Goal: Task Accomplishment & Management: Use online tool/utility

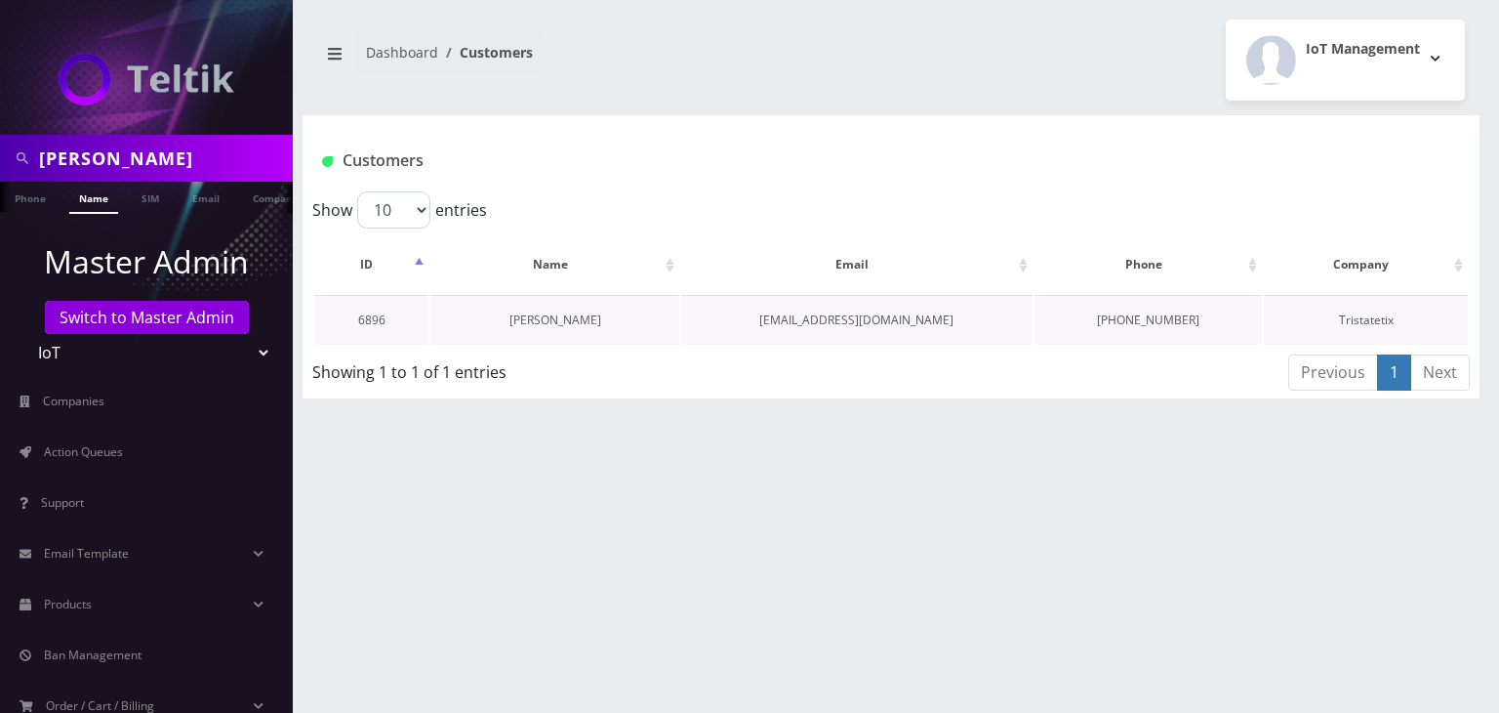
click at [543, 319] on link "Gregory Sbarra" at bounding box center [556, 319] width 92 height 17
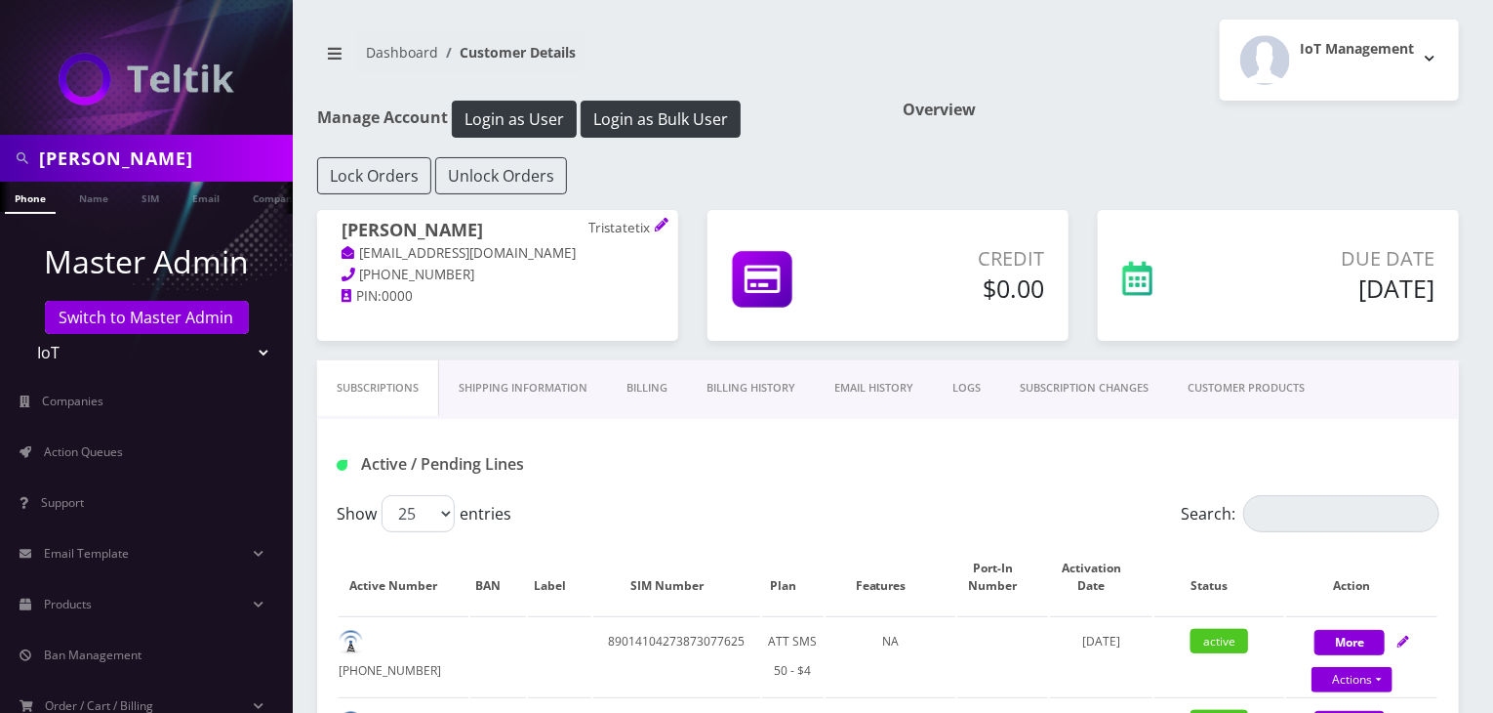
drag, startPoint x: 160, startPoint y: 155, endPoint x: 0, endPoint y: 136, distance: 161.3
click at [0, 136] on div "gregory" at bounding box center [146, 158] width 293 height 47
type input "JT tickets"
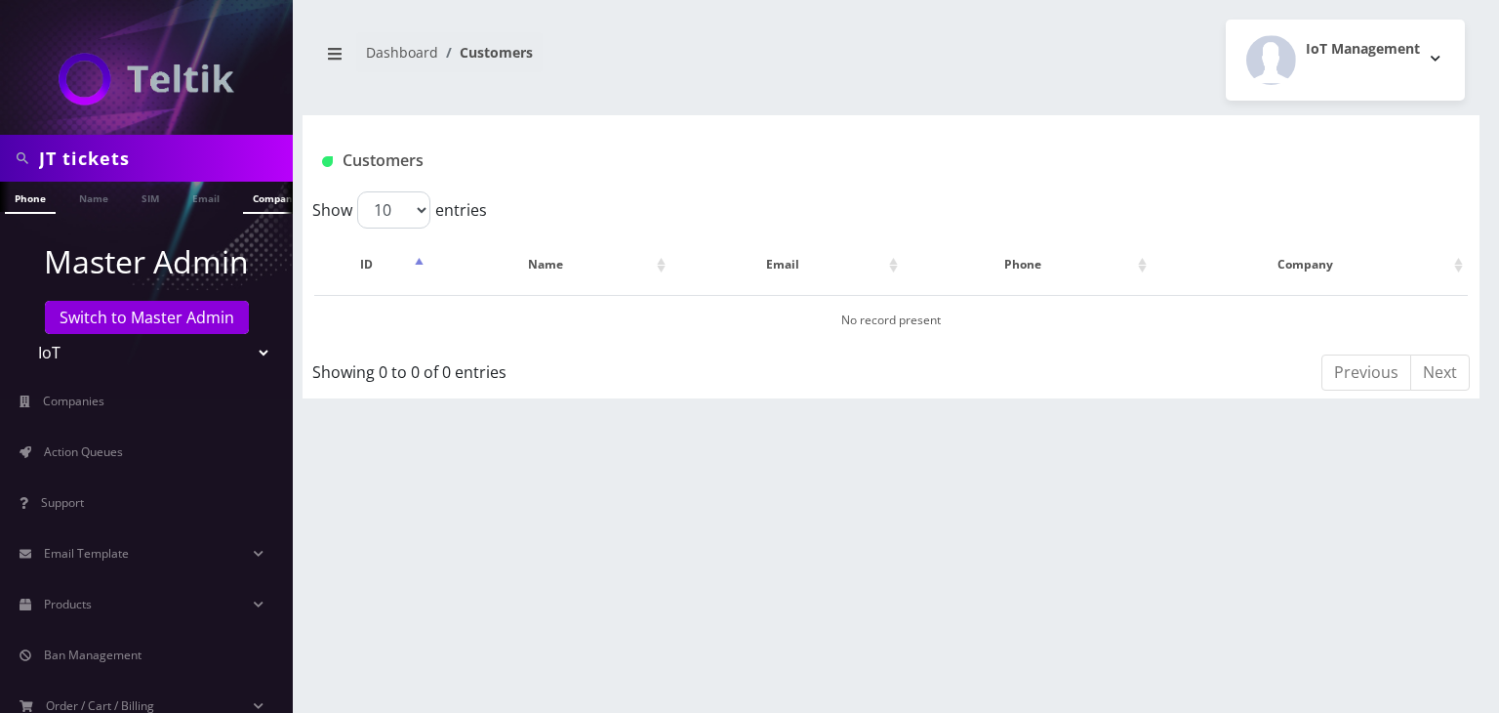
click at [256, 200] on link "Company" at bounding box center [275, 198] width 65 height 32
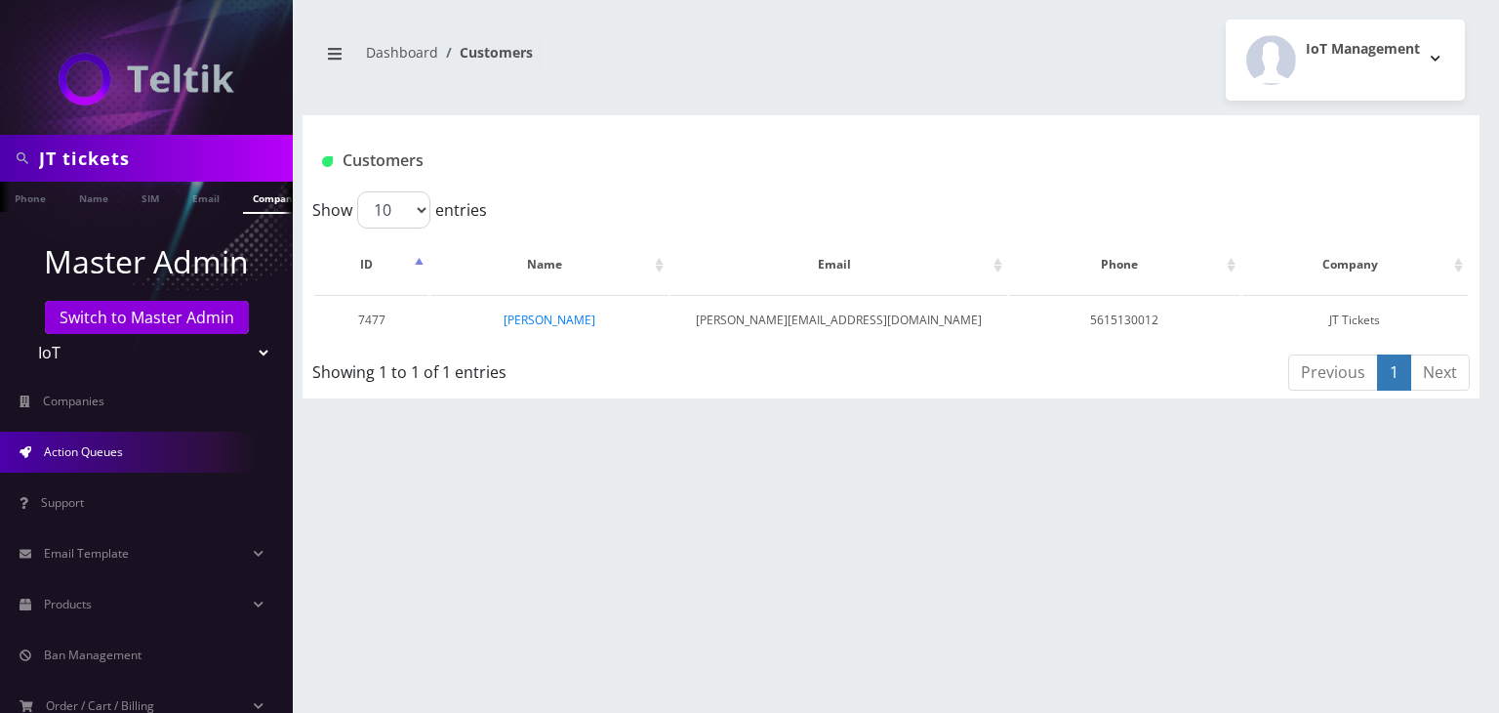
click at [99, 448] on span "Action Queues" at bounding box center [83, 451] width 79 height 17
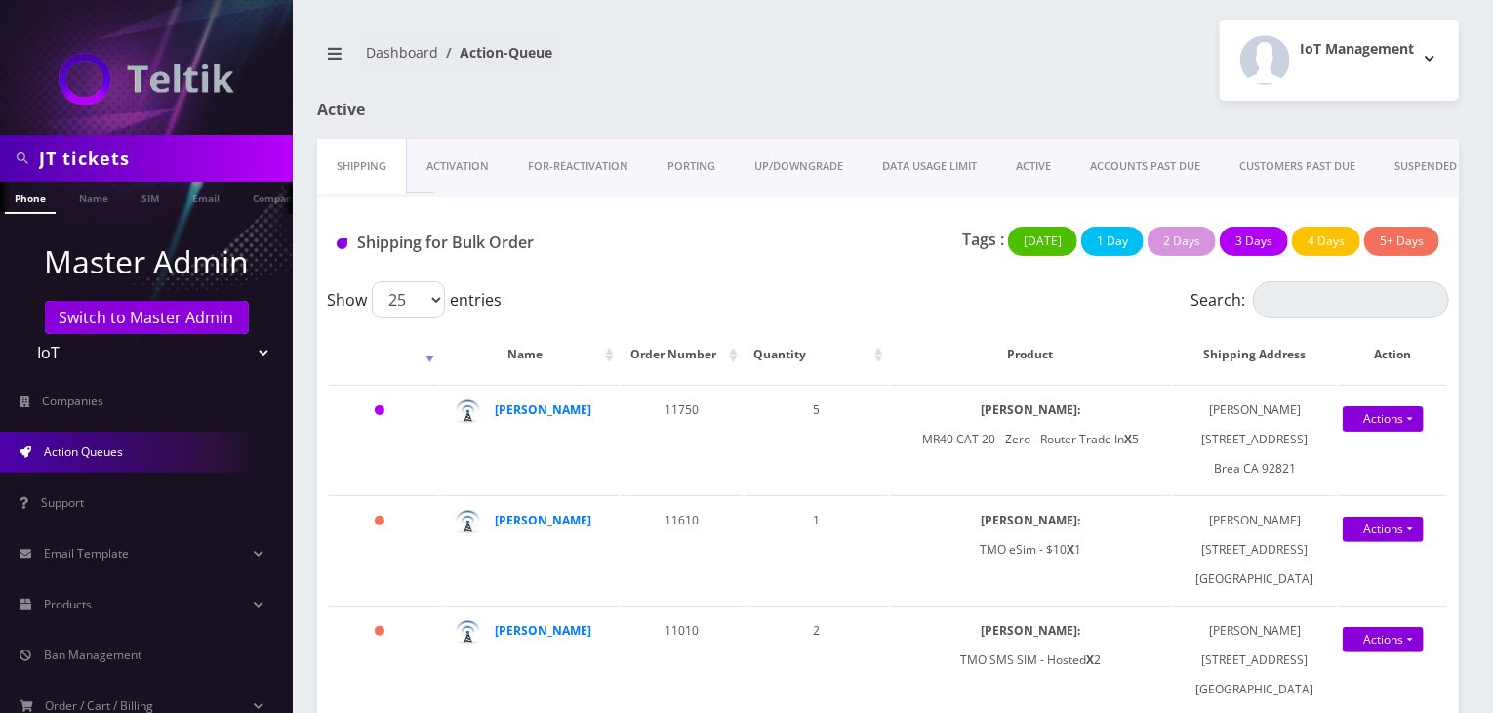
drag, startPoint x: 160, startPoint y: 153, endPoint x: 0, endPoint y: 153, distance: 160.1
click at [0, 153] on div "JT tickets" at bounding box center [146, 158] width 293 height 47
type input "gedaliah"
click at [101, 199] on link "Name" at bounding box center [93, 198] width 49 height 32
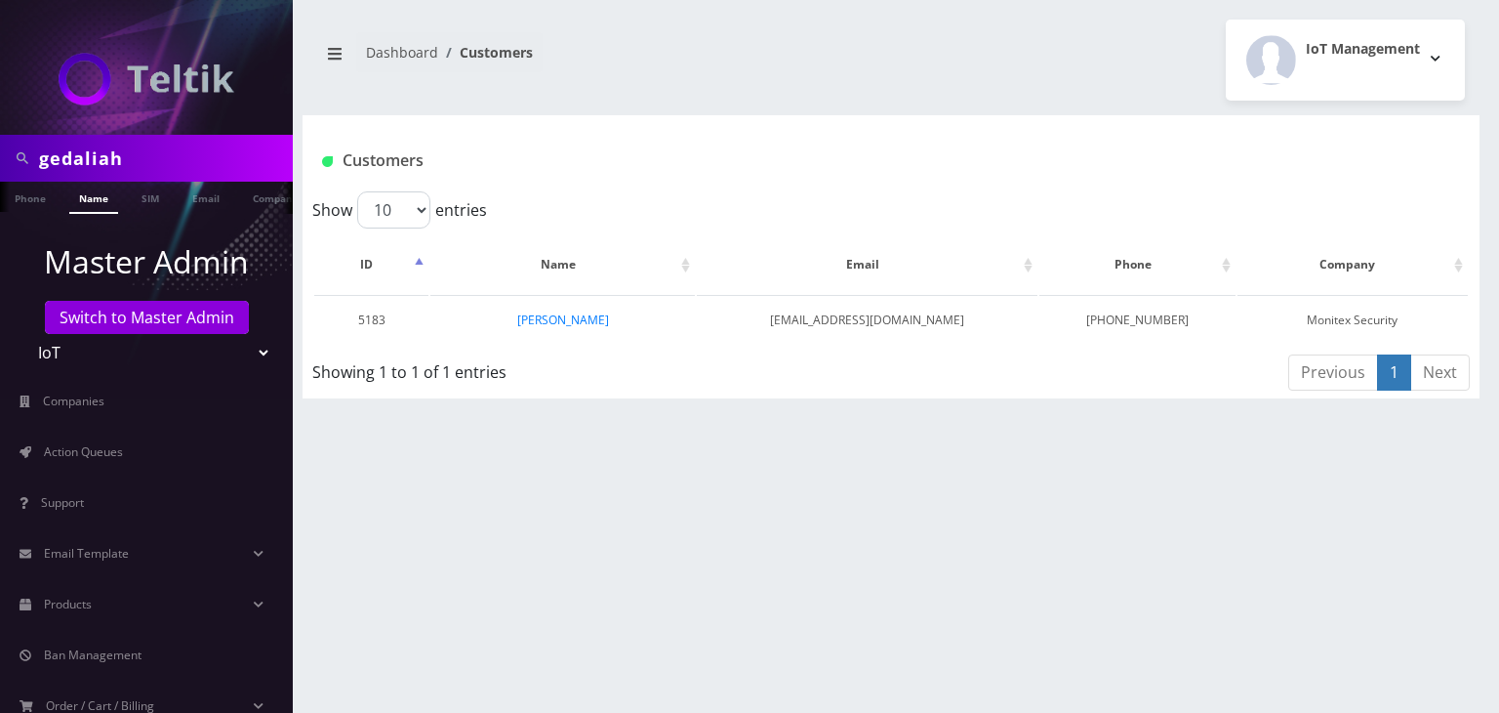
drag, startPoint x: 239, startPoint y: 350, endPoint x: 226, endPoint y: 334, distance: 20.9
click at [239, 350] on select "Teltik Production My Link Mobile VennMobile Unlimited Advanced LTE Rexing Inc D…" at bounding box center [146, 352] width 249 height 37
select select "1"
click at [22, 334] on select "Teltik Production My Link Mobile VennMobile Unlimited Advanced LTE Rexing Inc D…" at bounding box center [146, 352] width 249 height 37
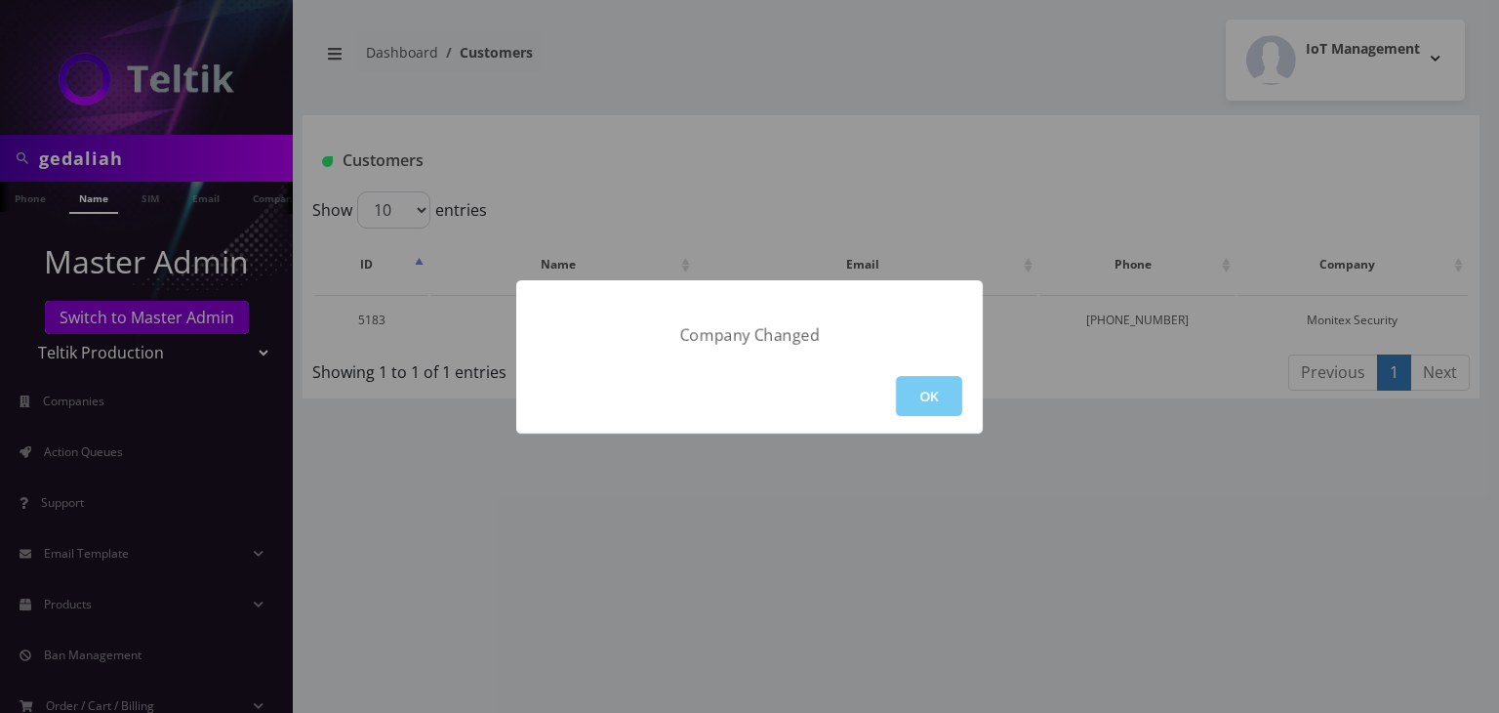
click at [911, 390] on button "OK" at bounding box center [929, 396] width 66 height 40
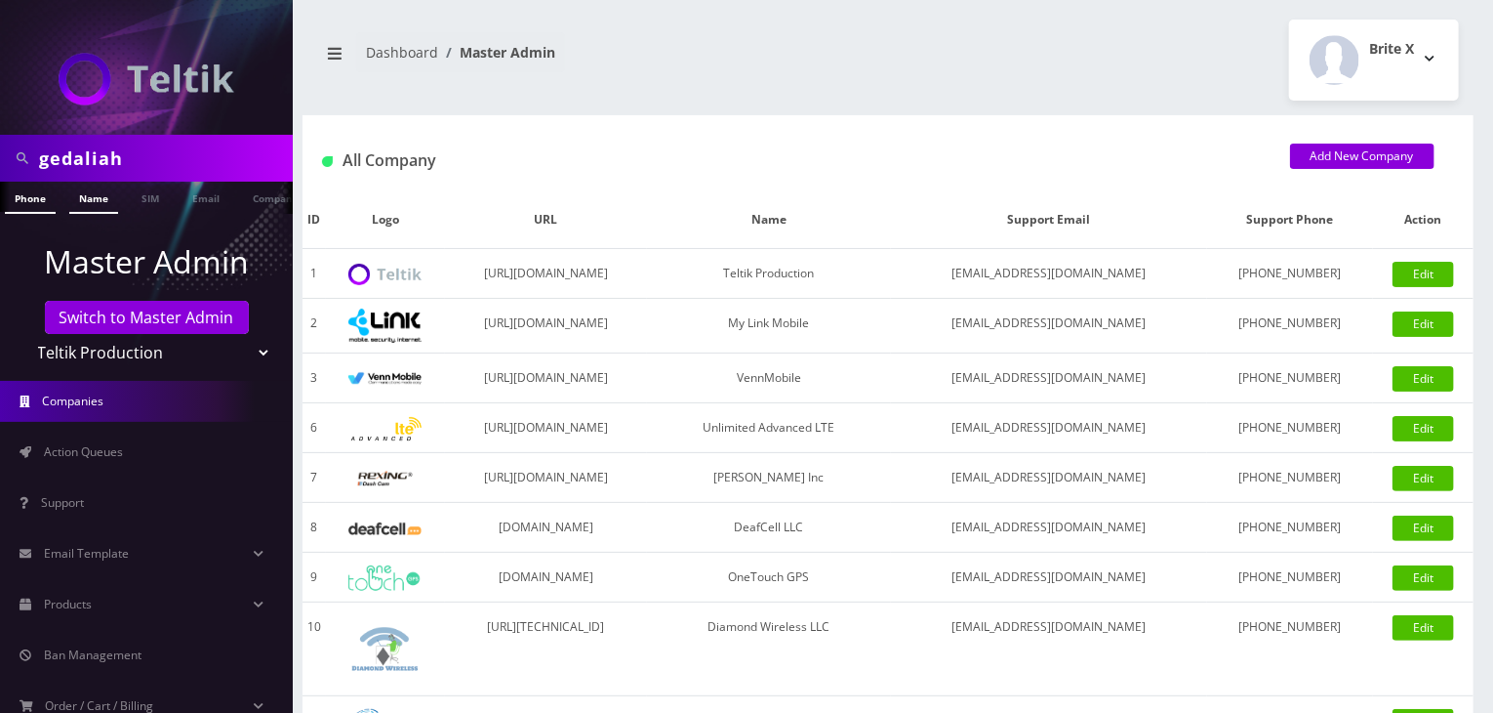
click at [104, 208] on link "Name" at bounding box center [93, 198] width 49 height 32
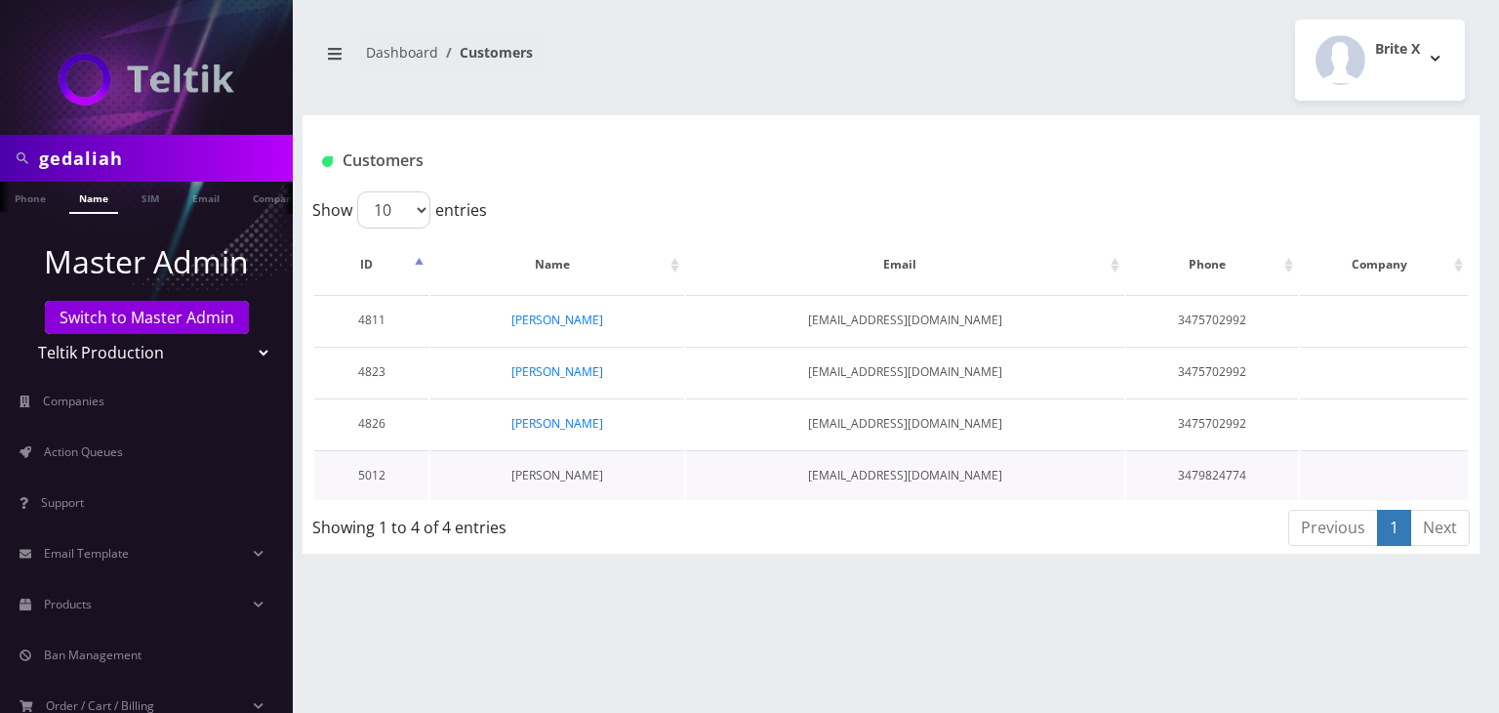
click at [577, 473] on link "[PERSON_NAME]" at bounding box center [557, 475] width 92 height 17
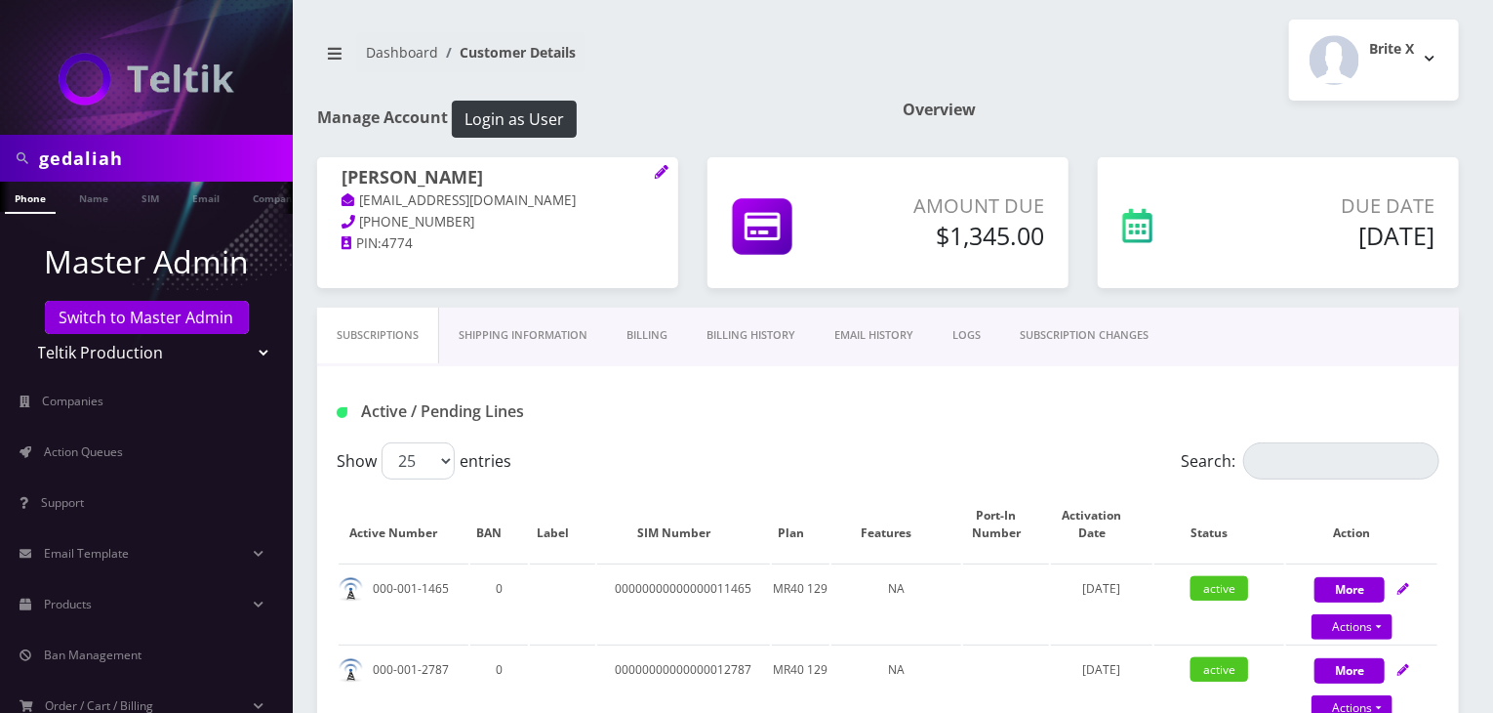
click at [732, 346] on link "Billing History" at bounding box center [751, 335] width 128 height 56
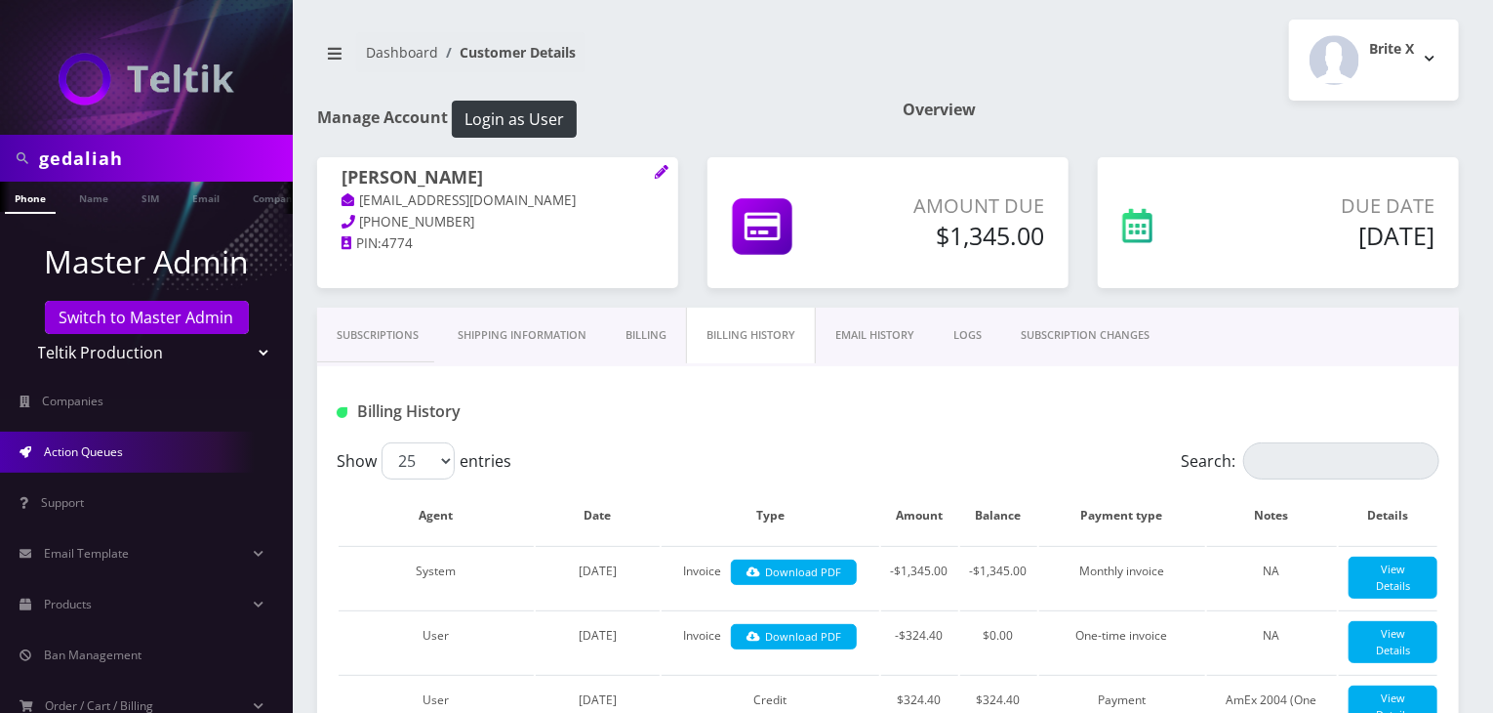
click at [114, 452] on span "Action Queues" at bounding box center [83, 451] width 79 height 17
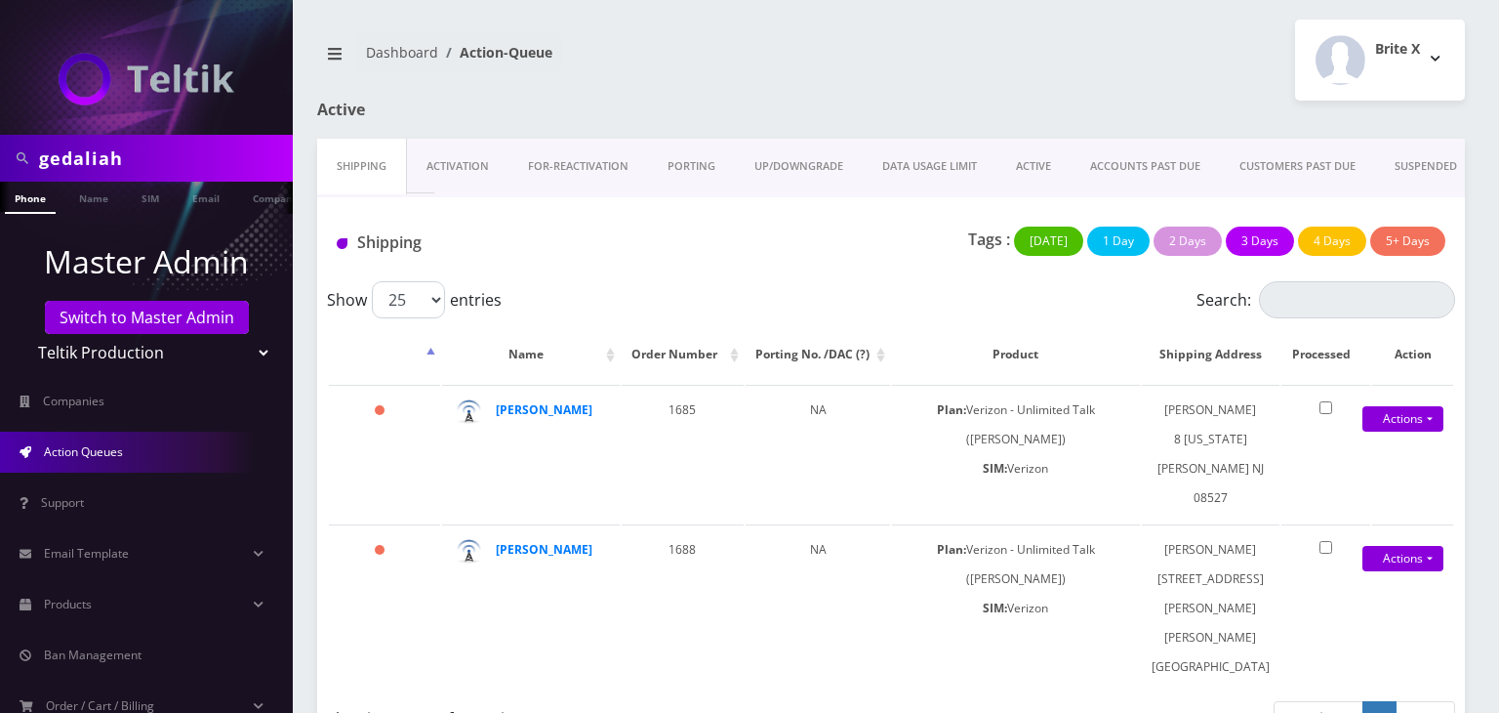
click at [189, 359] on select "Teltik Production My Link Mobile VennMobile Unlimited Advanced LTE [PERSON_NAME…" at bounding box center [146, 352] width 249 height 37
select select "13"
click at [22, 334] on select "Teltik Production My Link Mobile VennMobile Unlimited Advanced LTE [PERSON_NAME…" at bounding box center [146, 352] width 249 height 37
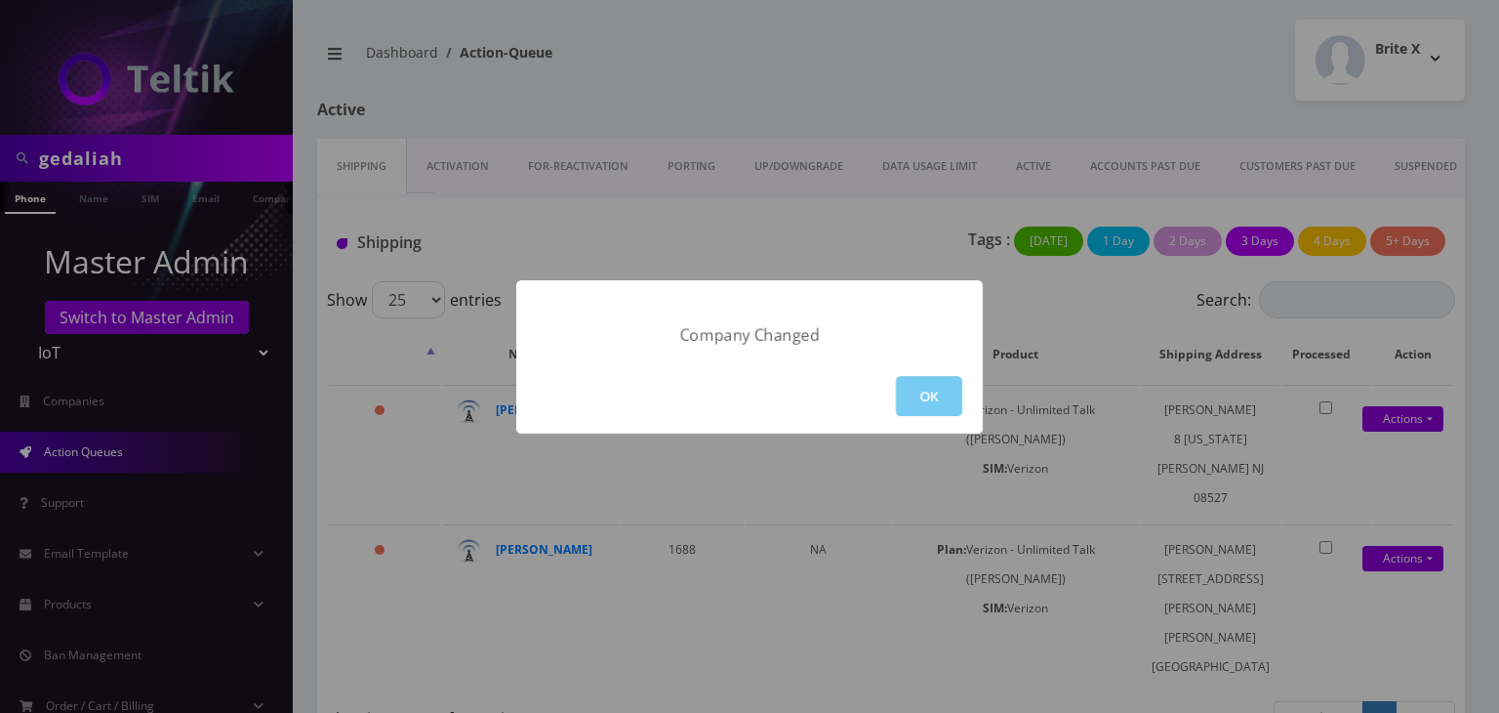
click at [947, 396] on button "OK" at bounding box center [929, 396] width 66 height 40
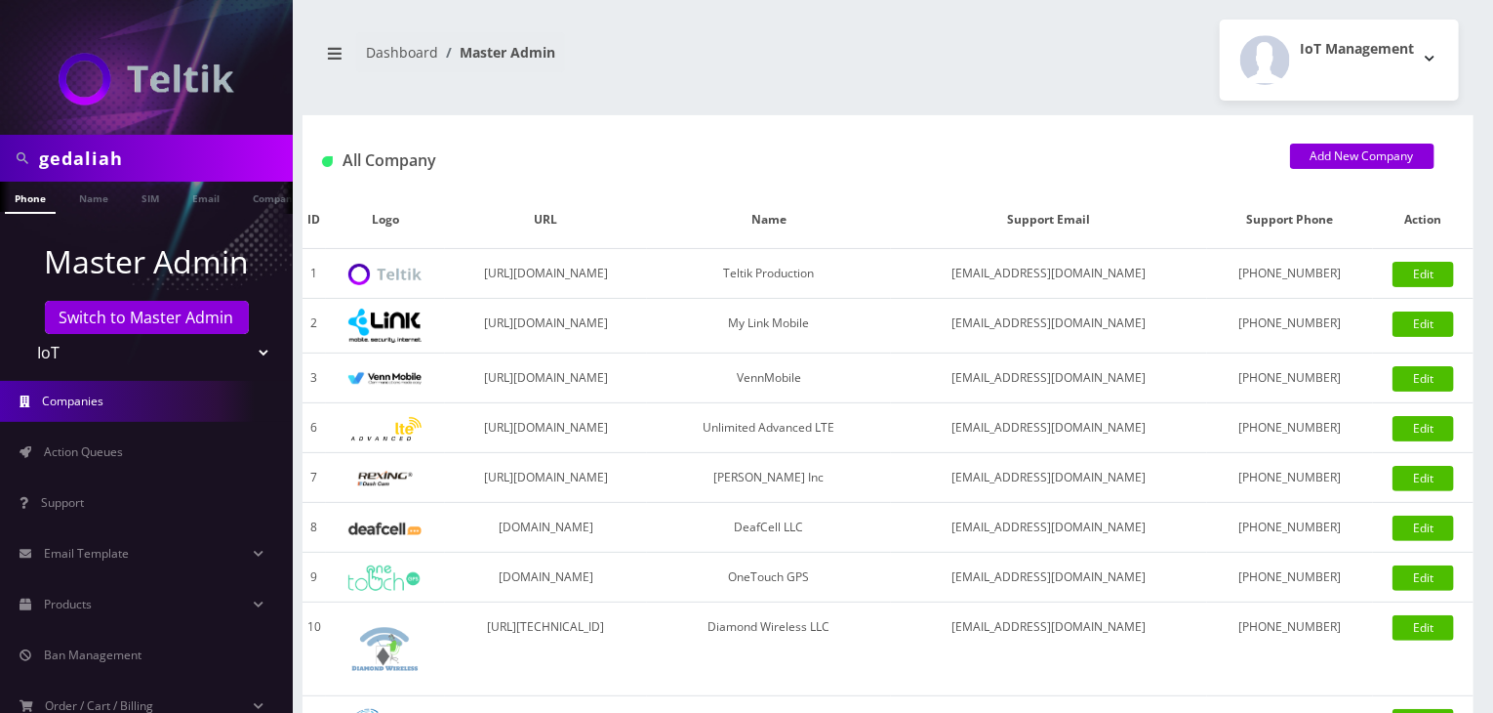
drag, startPoint x: 157, startPoint y: 161, endPoint x: 0, endPoint y: 157, distance: 157.2
click at [0, 157] on div "gedaliah" at bounding box center [146, 158] width 293 height 47
type input "[PERSON_NAME]"
click at [82, 195] on link "Name" at bounding box center [93, 198] width 49 height 32
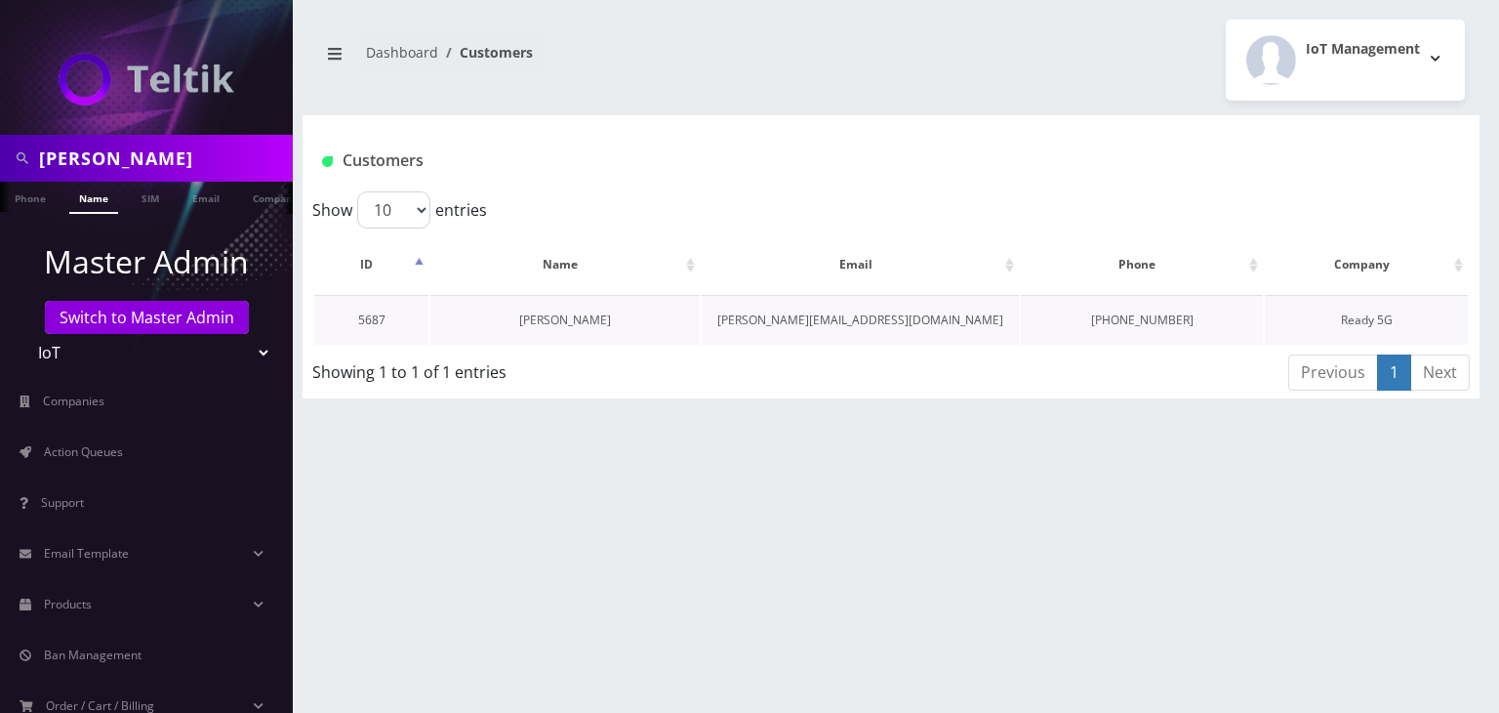
click at [595, 314] on link "Darren Barnhisel" at bounding box center [565, 319] width 92 height 17
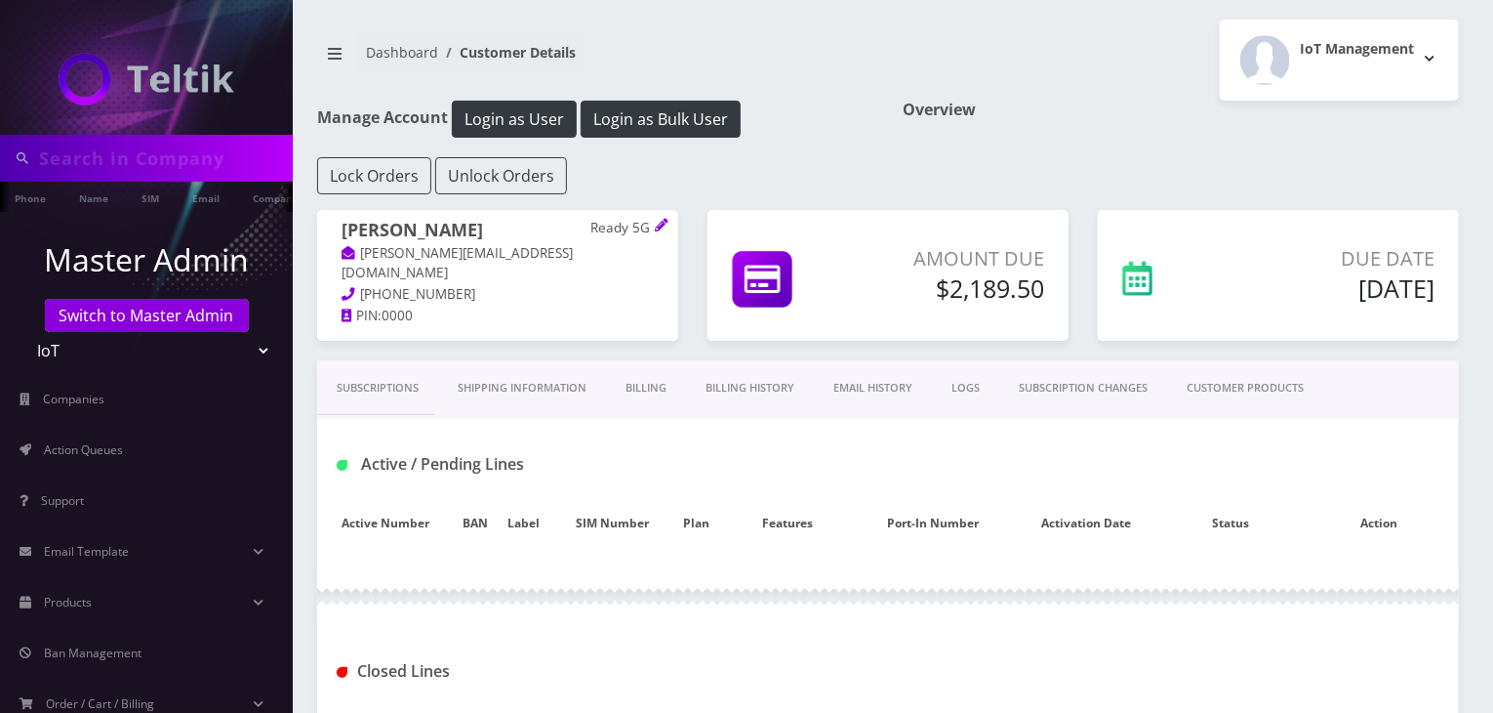
type input "[PERSON_NAME]"
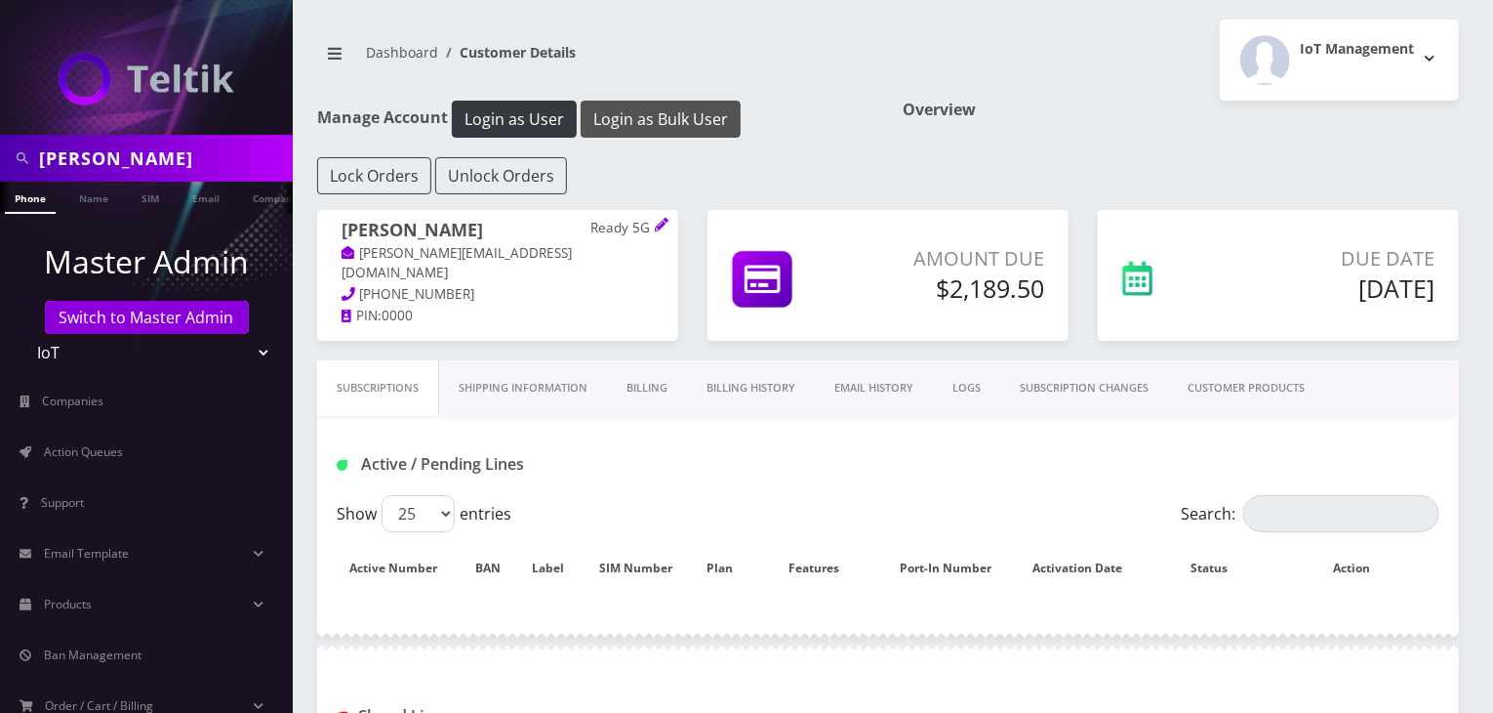
click at [686, 122] on button "Login as Bulk User" at bounding box center [661, 119] width 160 height 37
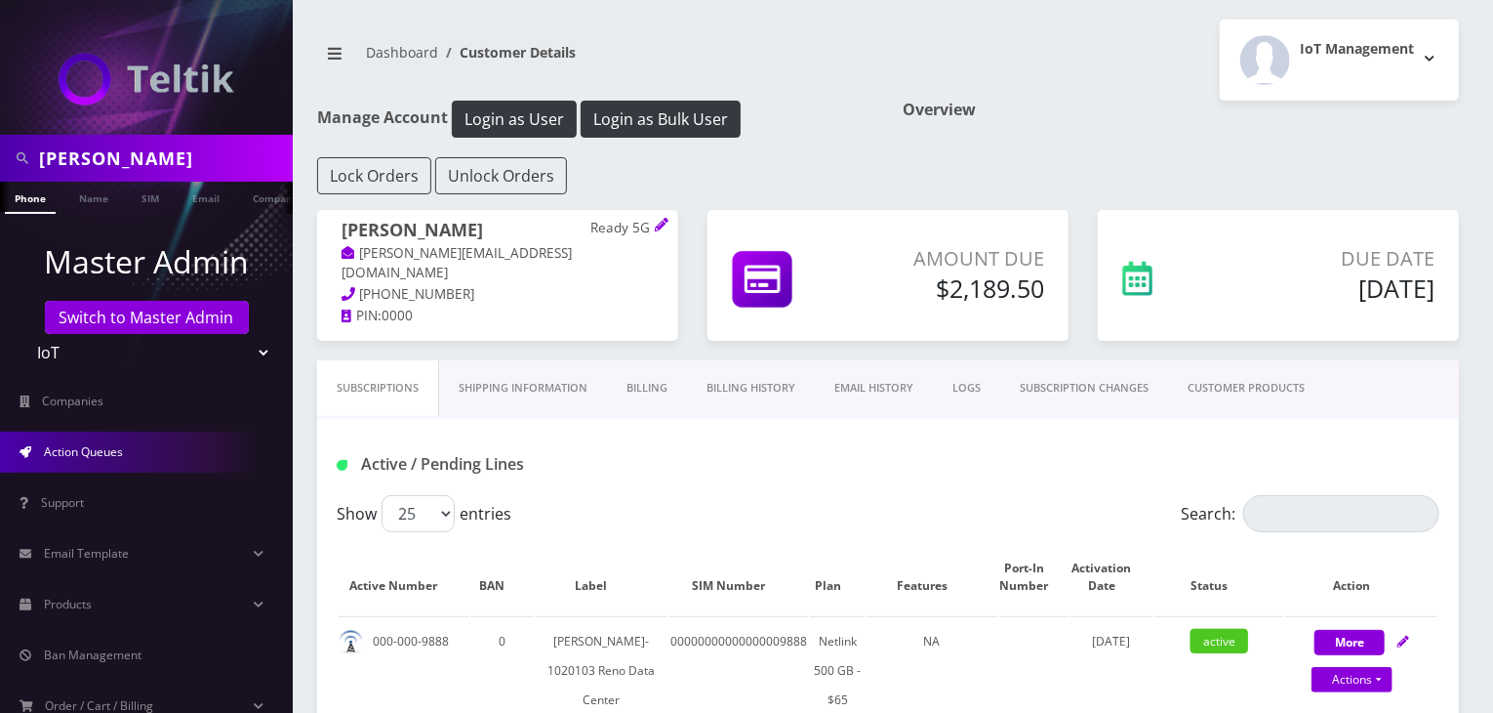
click at [143, 442] on link "Action Queues" at bounding box center [146, 451] width 293 height 41
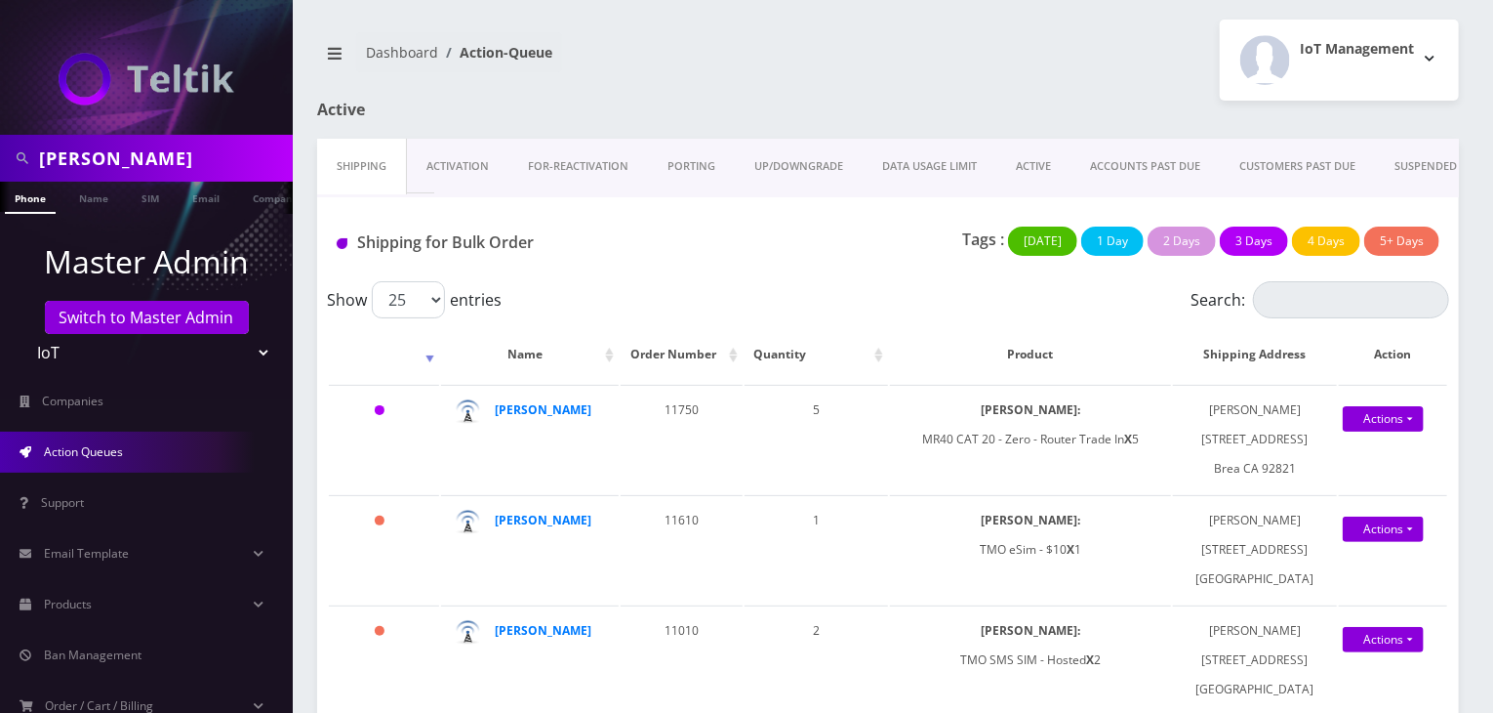
click at [226, 347] on select "Teltik Production My Link Mobile VennMobile Unlimited Advanced LTE [PERSON_NAME…" at bounding box center [146, 352] width 249 height 37
click at [136, 610] on link "Products" at bounding box center [146, 604] width 293 height 41
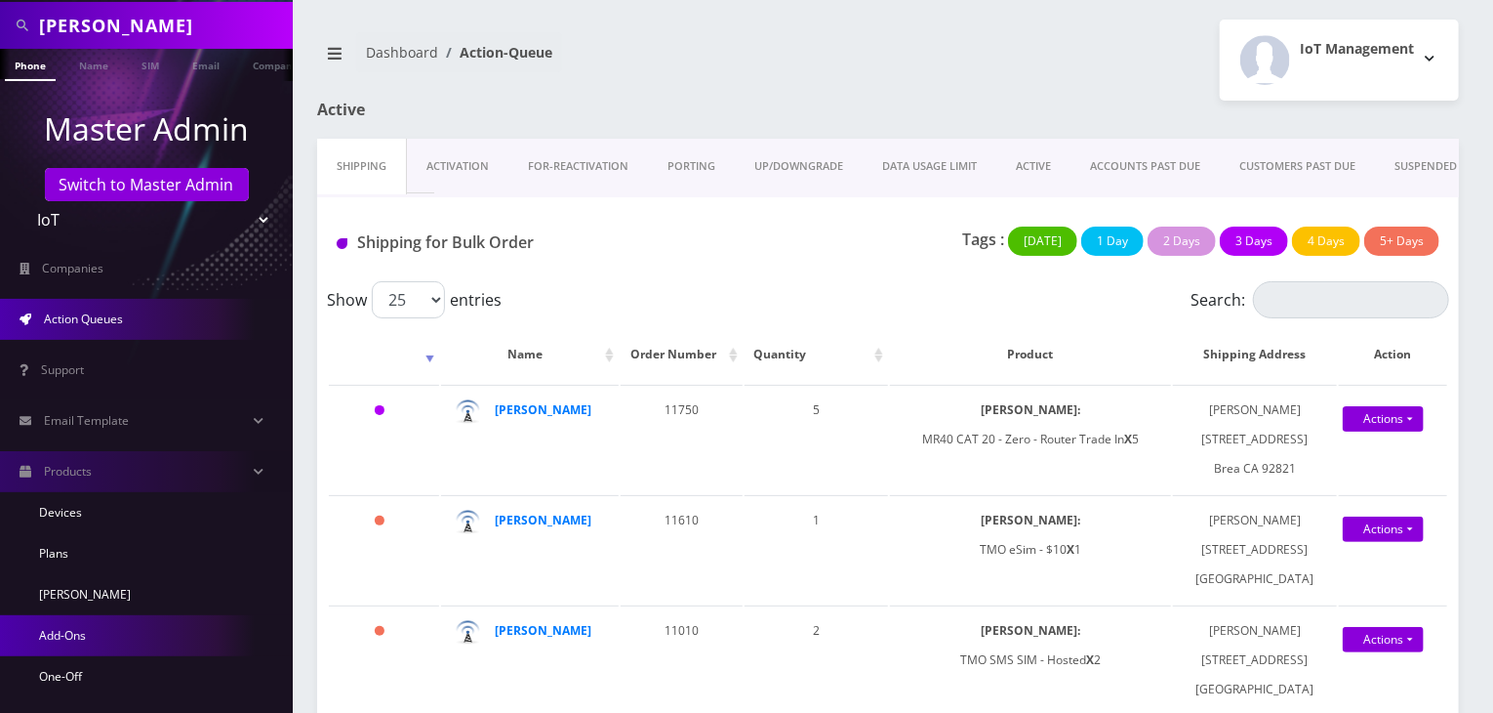
scroll to position [162, 0]
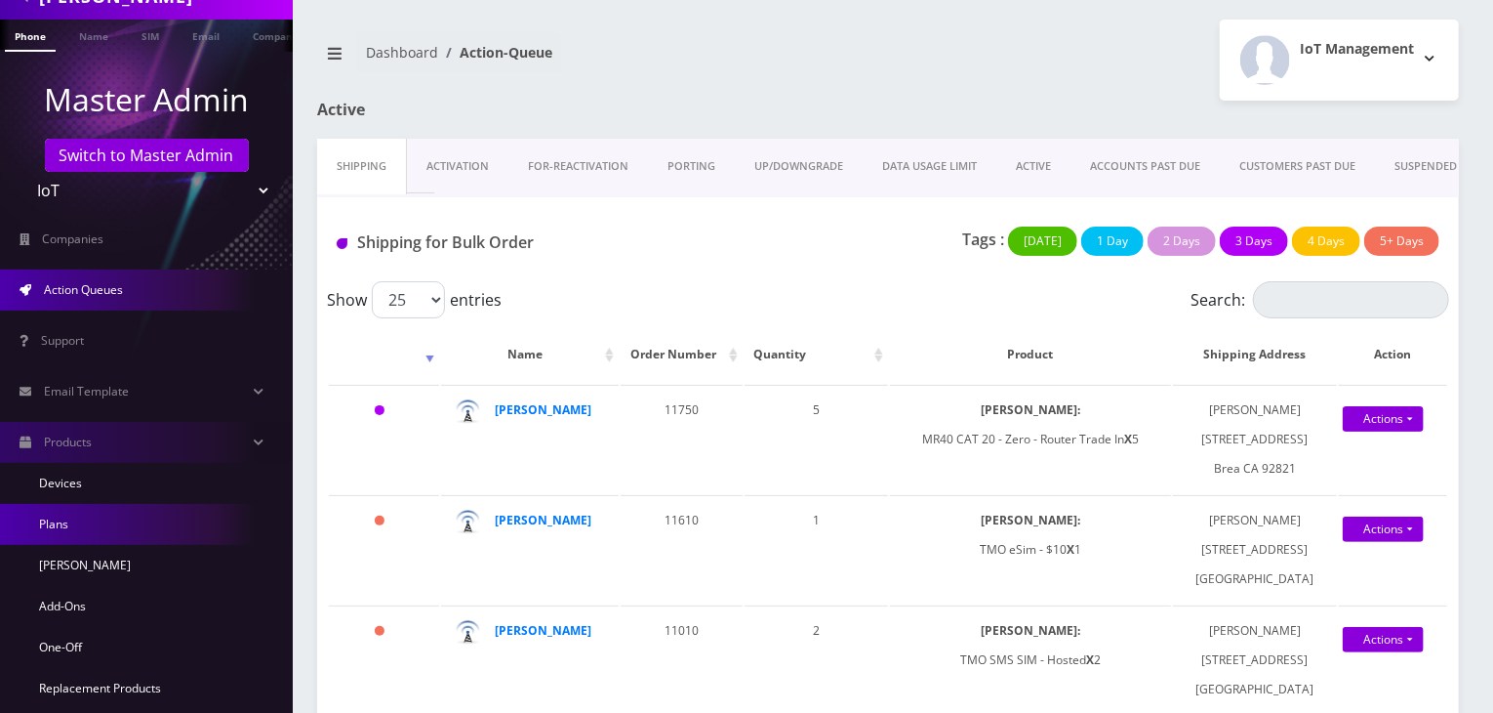
click at [102, 513] on link "Plans" at bounding box center [146, 524] width 293 height 41
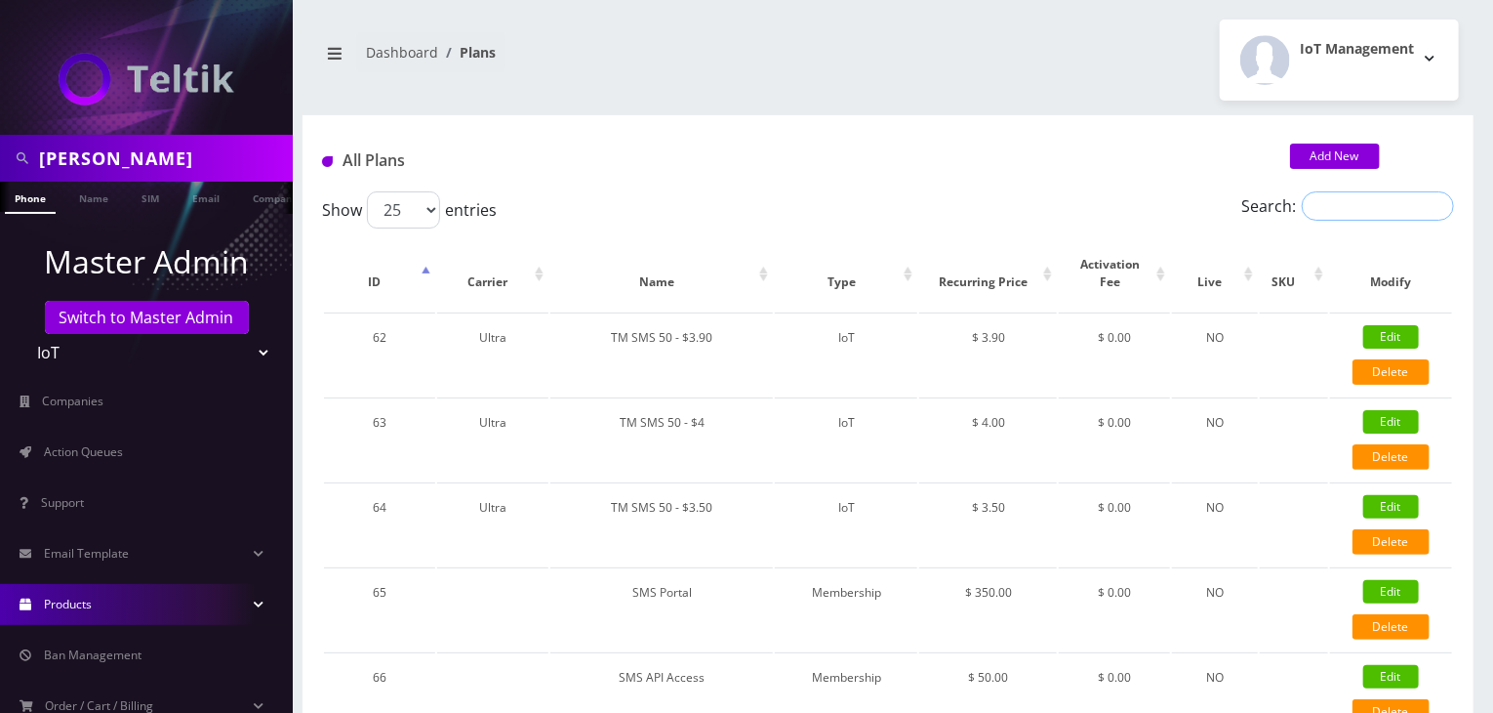
click at [1338, 212] on input "Search:" at bounding box center [1378, 205] width 152 height 29
type input "failover"
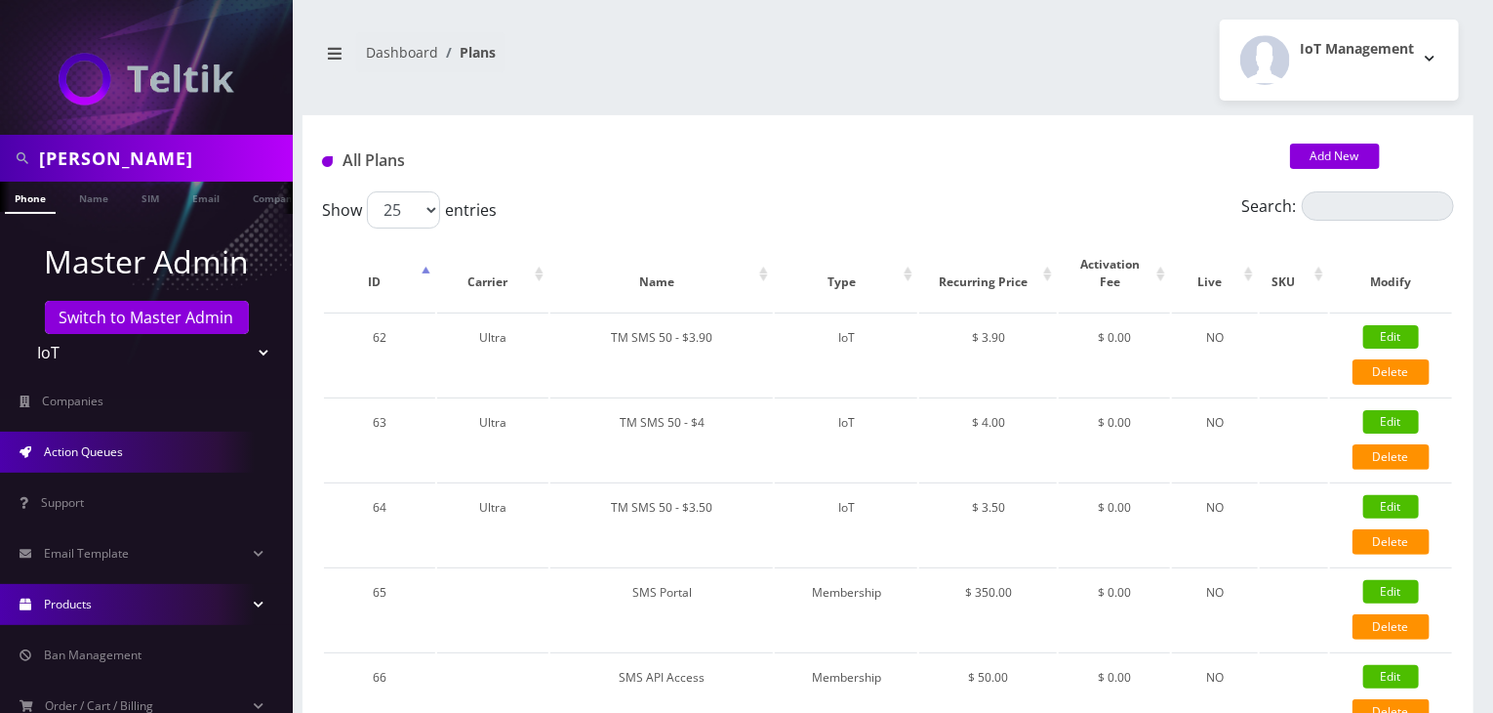
click at [123, 450] on span "Action Queues" at bounding box center [83, 451] width 79 height 17
